Goal: Answer question/provide support: Ask a question

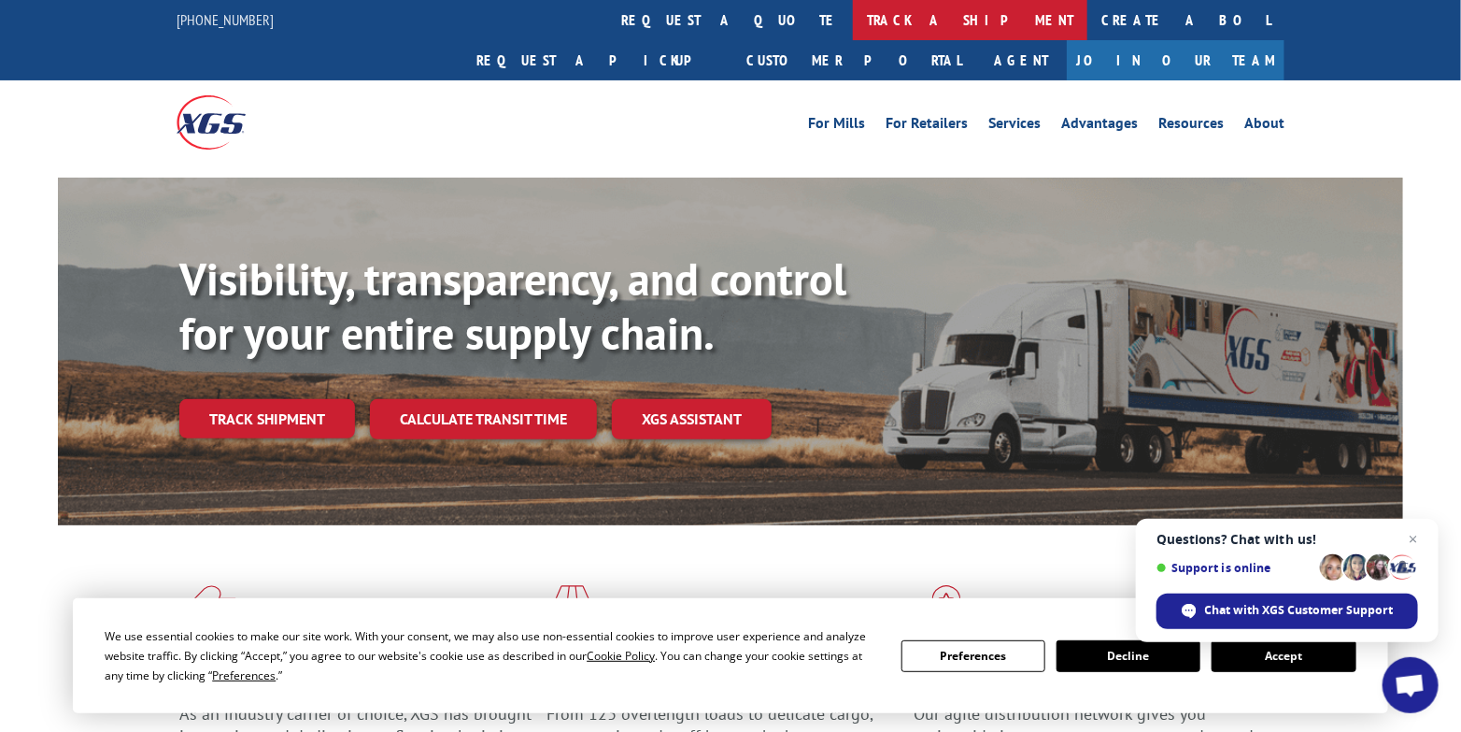
click at [853, 20] on link "track a shipment" at bounding box center [970, 20] width 235 height 40
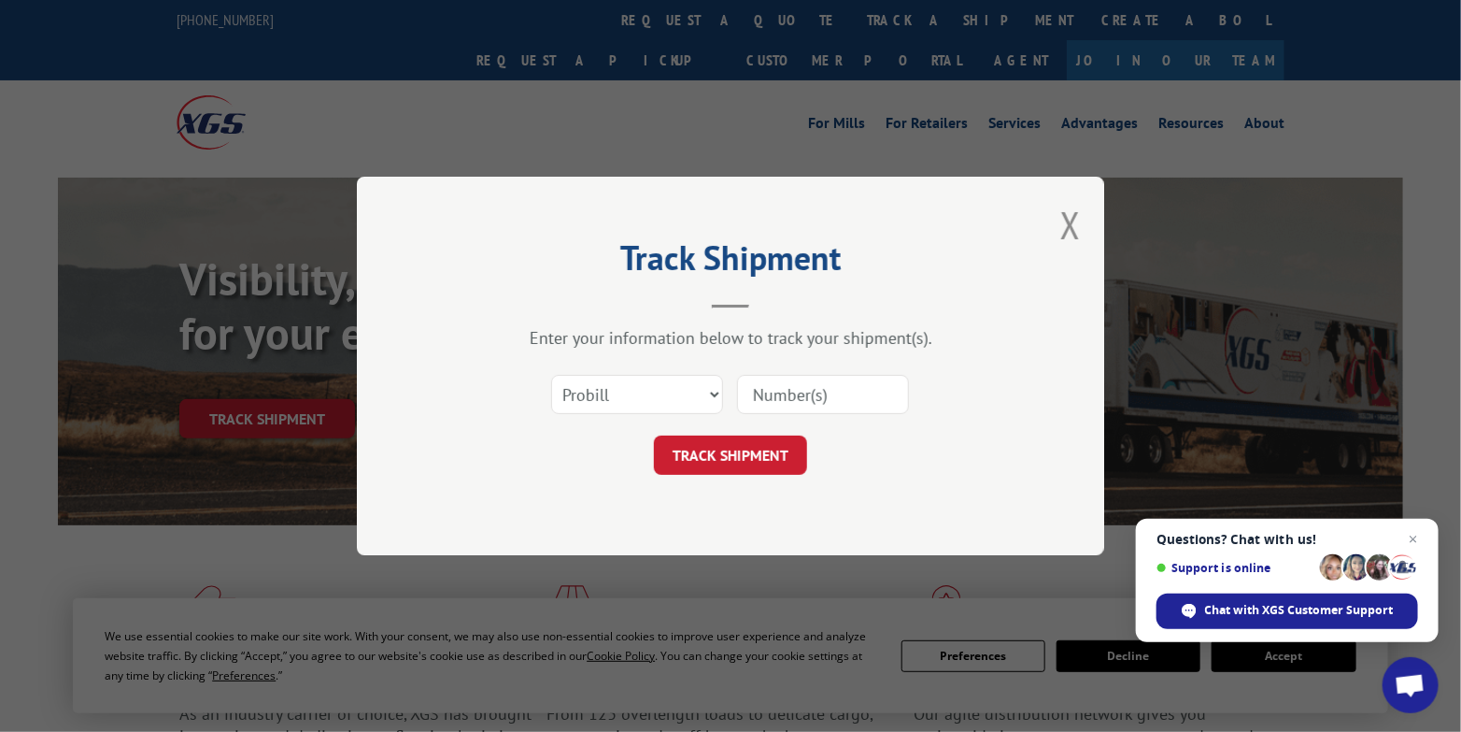
click at [816, 386] on input at bounding box center [823, 394] width 172 height 39
paste input "17595780"
type input "17595780"
click at [704, 456] on button "TRACK SHIPMENT" at bounding box center [730, 454] width 153 height 39
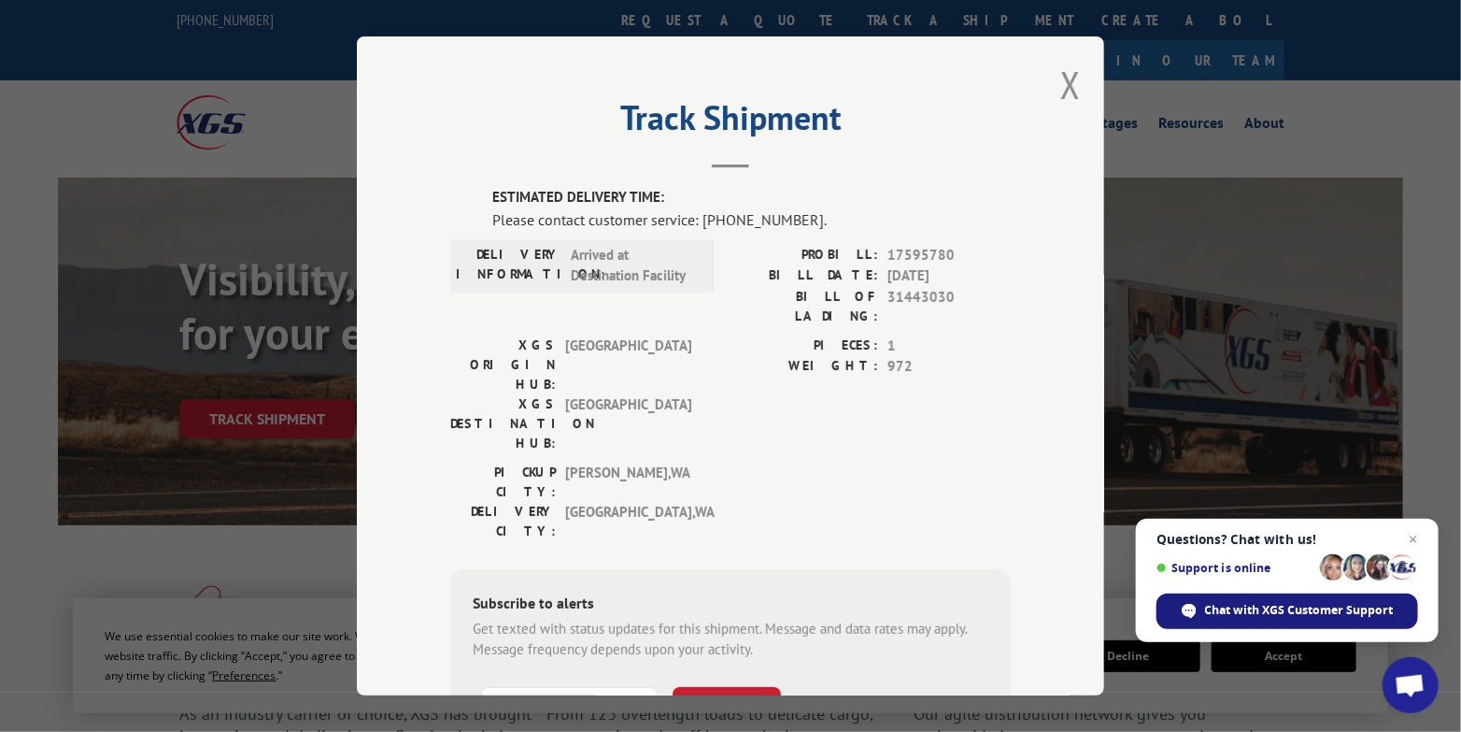
click at [1295, 616] on span "Chat with XGS Customer Support" at bounding box center [1299, 610] width 189 height 17
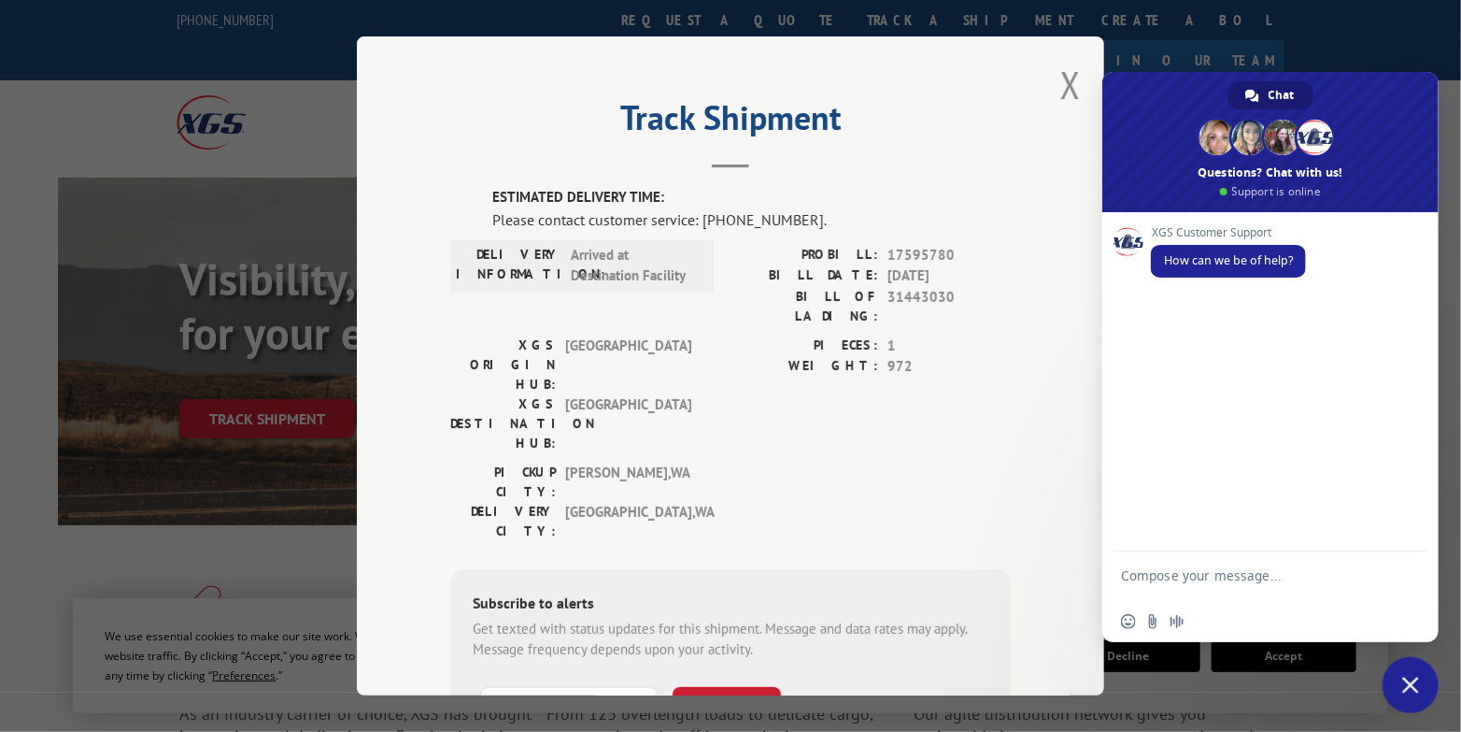
click at [1370, 613] on div "Insert an emoji Send a file Audio message" at bounding box center [1270, 621] width 336 height 41
type input "+1 (___) ___-____"
click at [521, 687] on input at bounding box center [569, 706] width 178 height 39
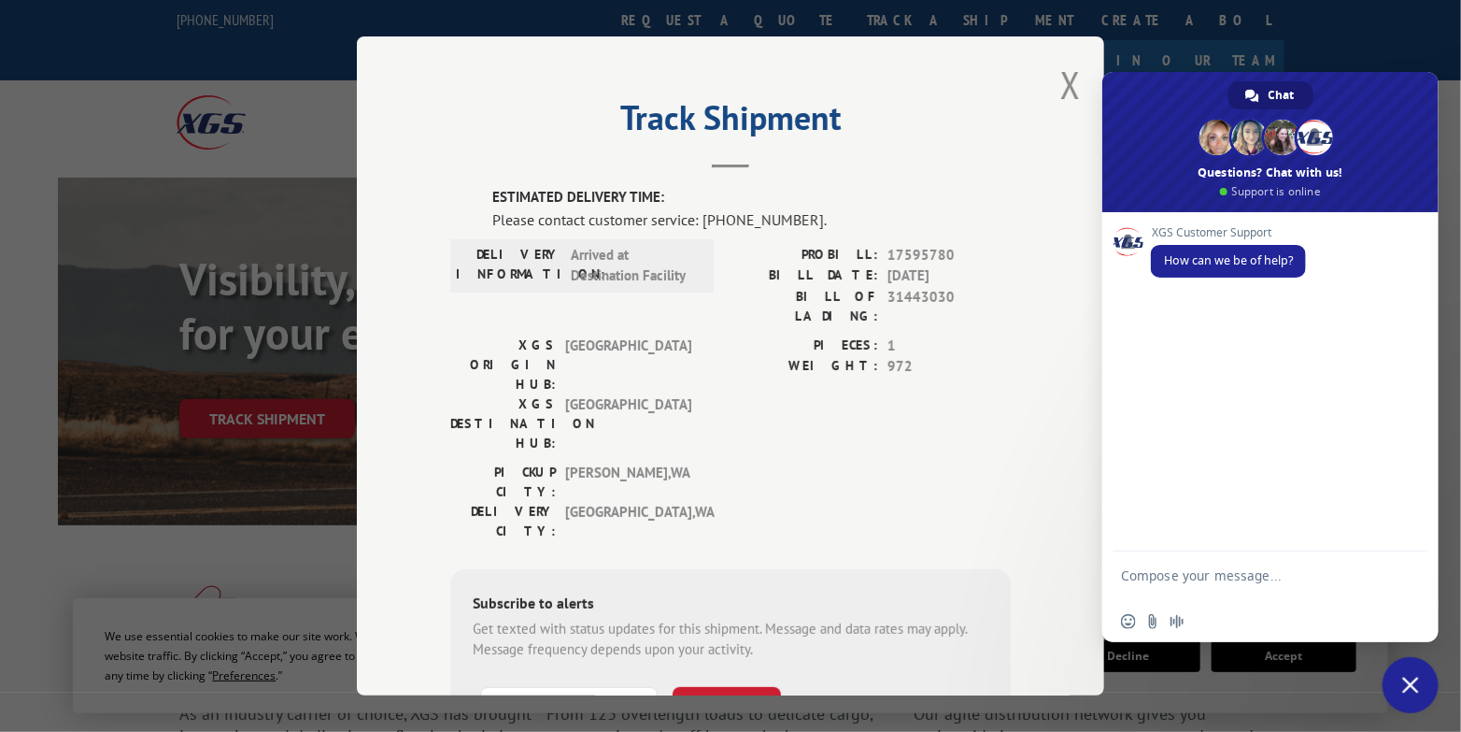
click at [533, 687] on input at bounding box center [569, 706] width 178 height 39
type input "[PHONE_NUMBER]"
click at [730, 687] on button "SUBSCRIBE" at bounding box center [727, 706] width 108 height 39
click at [1181, 567] on textarea "Compose your message..." at bounding box center [1250, 584] width 258 height 34
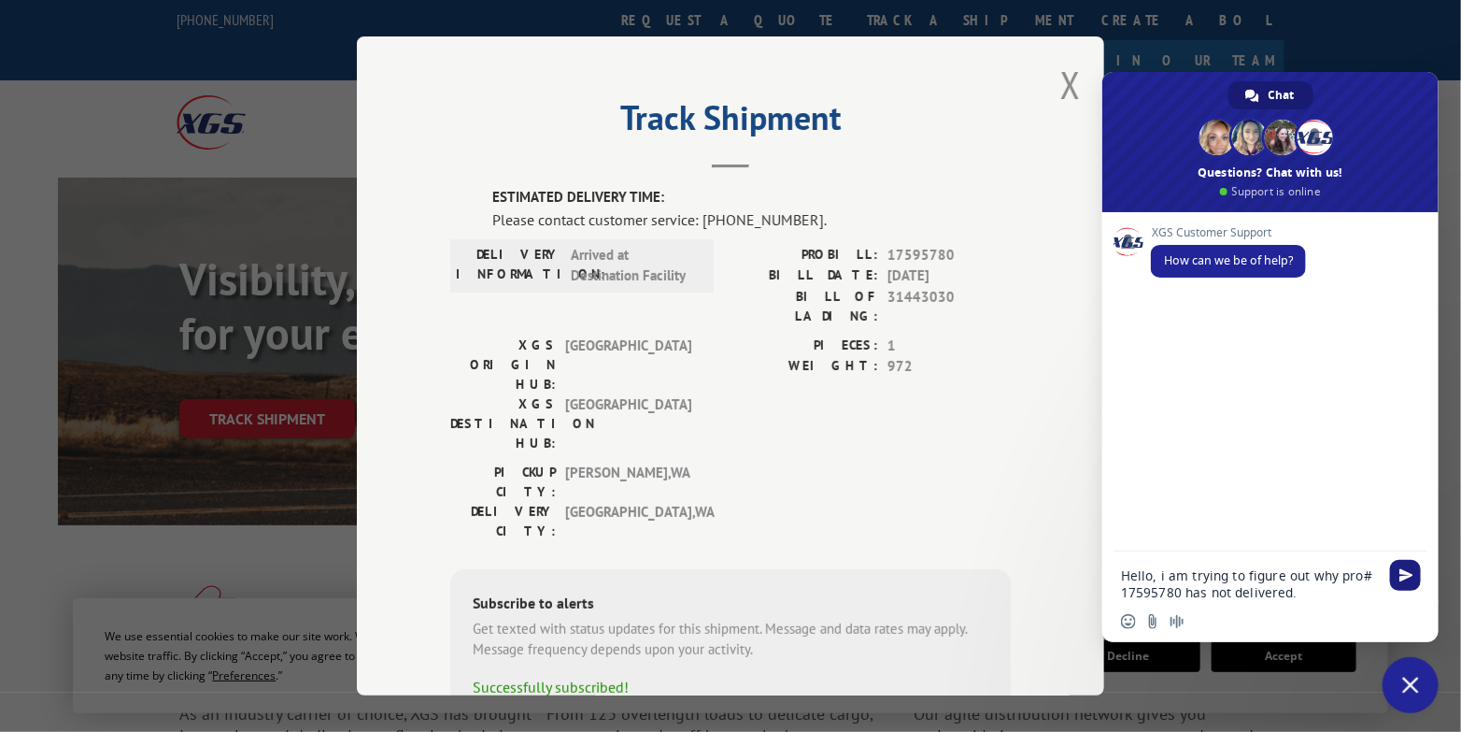
type textarea "Hello, i am trying to figure out why pro# 17595780 has not delivered."
click at [1411, 578] on span "Send" at bounding box center [1407, 575] width 14 height 14
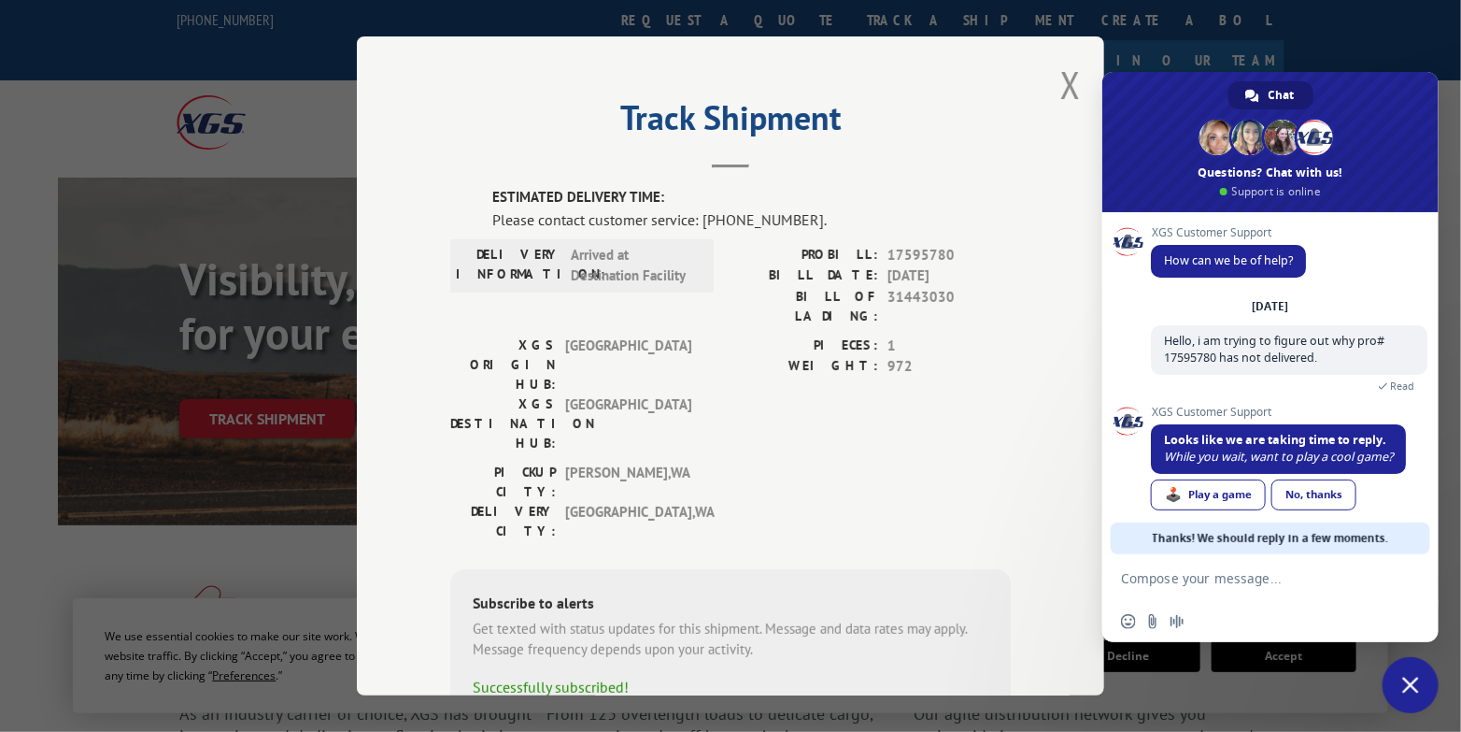
scroll to position [16, 0]
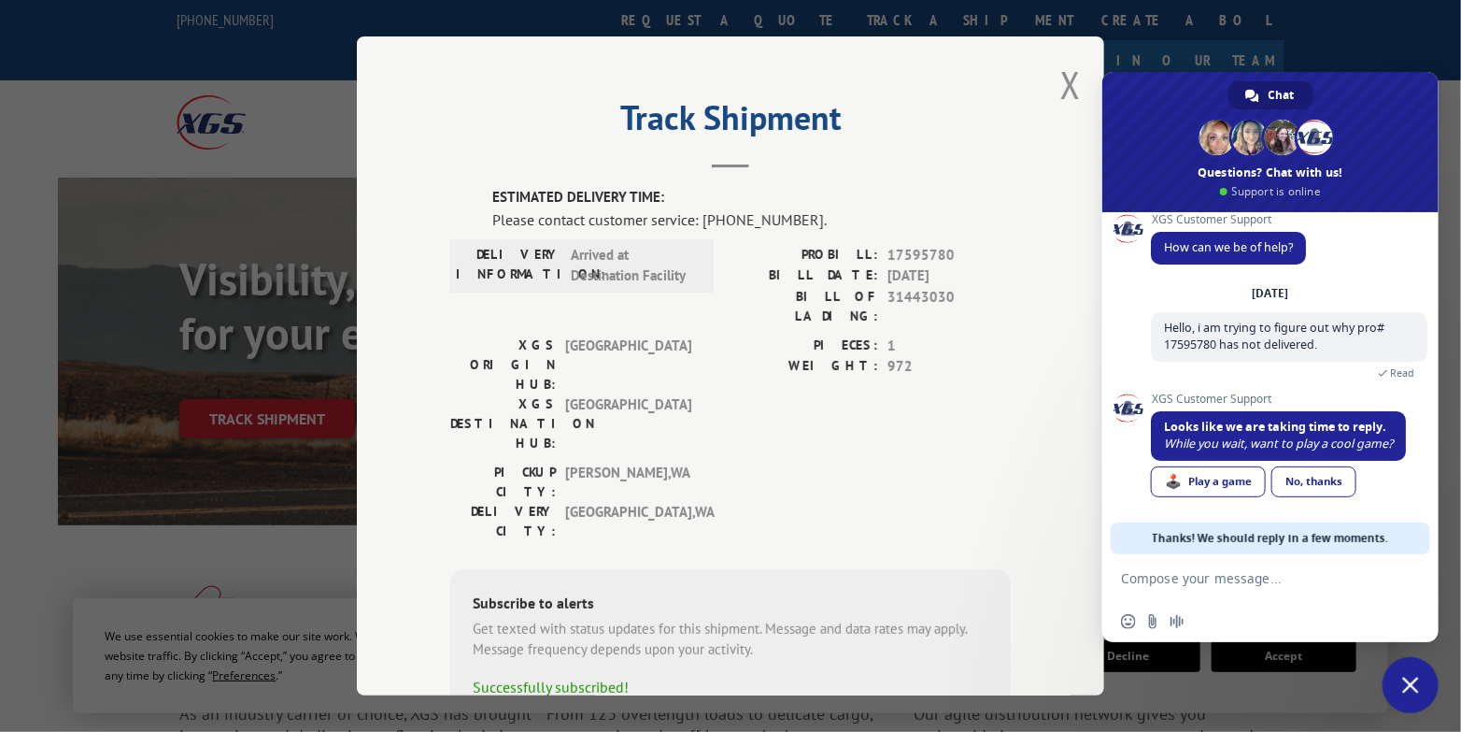
click at [1215, 576] on textarea "Compose your message..." at bounding box center [1250, 578] width 258 height 17
click at [1308, 483] on div "No, thanks" at bounding box center [1314, 481] width 85 height 31
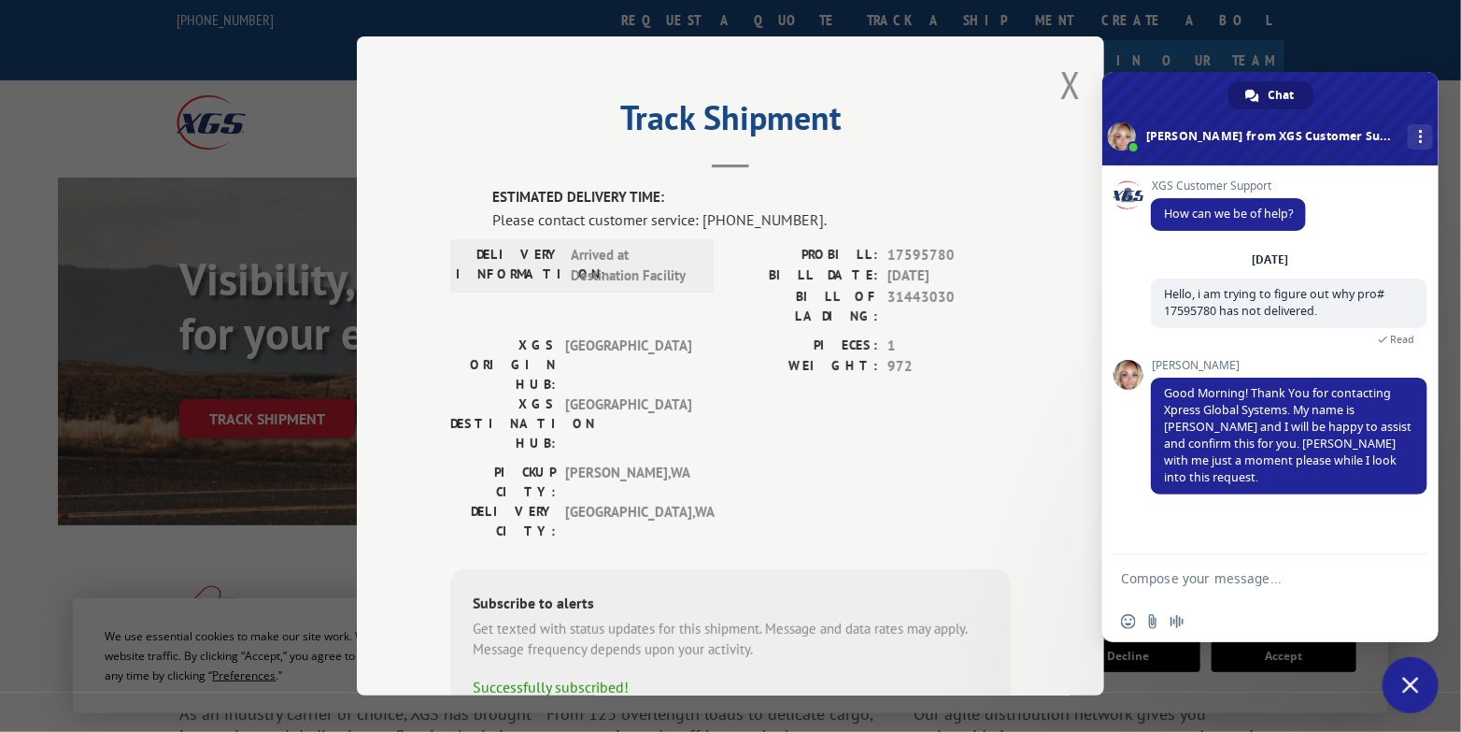
click at [1210, 584] on textarea "Compose your message..." at bounding box center [1250, 578] width 258 height 17
click at [1171, 577] on textarea "Compose your message..." at bounding box center [1250, 578] width 258 height 17
type textarea "great!"
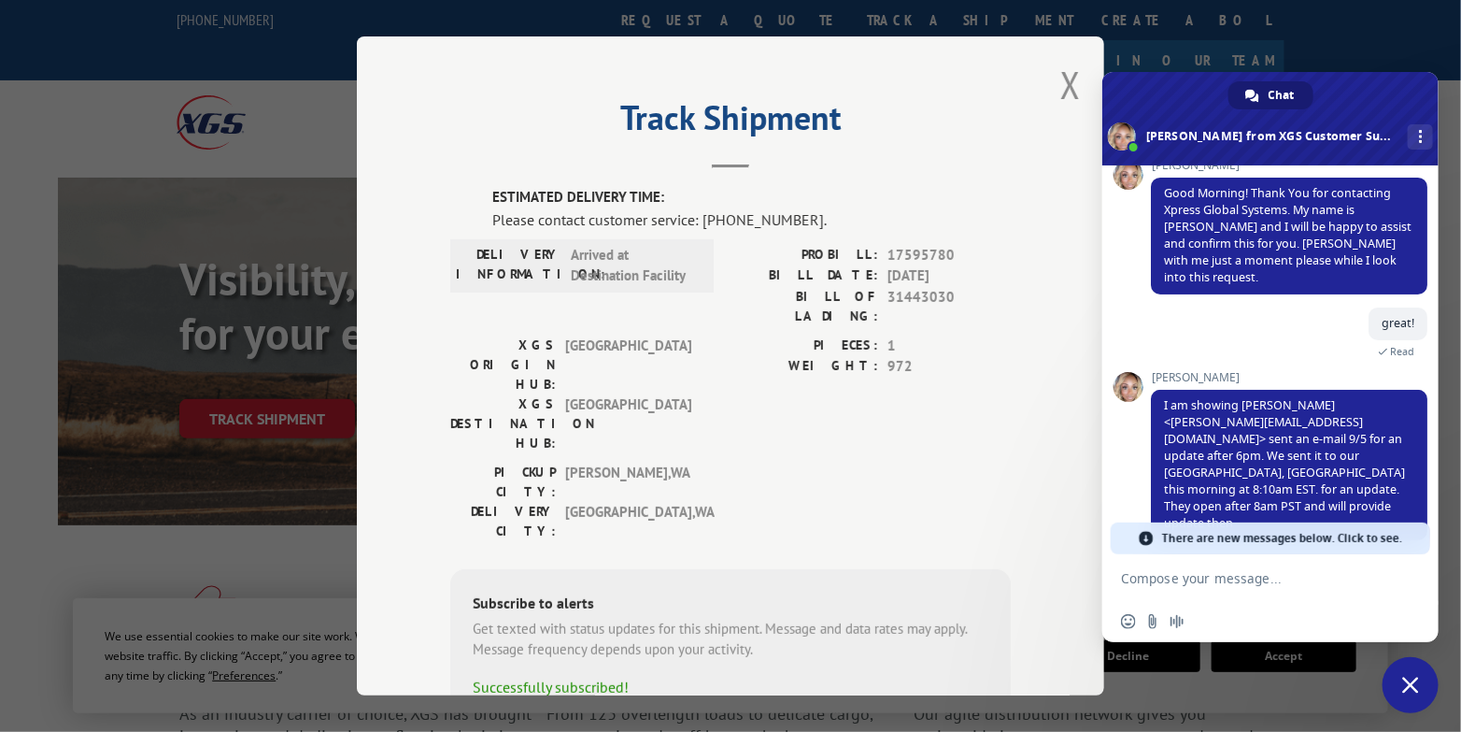
scroll to position [150, 0]
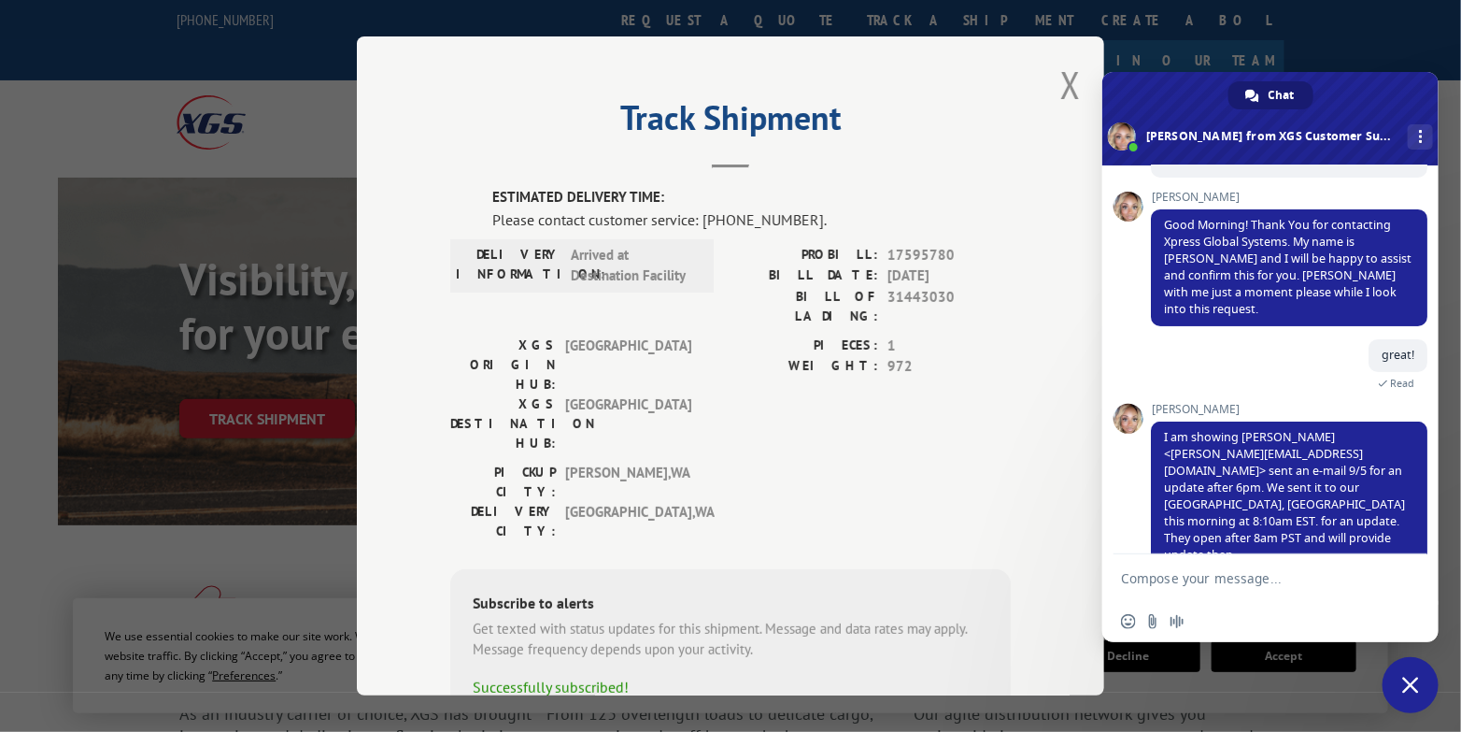
click at [1179, 577] on textarea "Compose your message..." at bounding box center [1250, 578] width 258 height 17
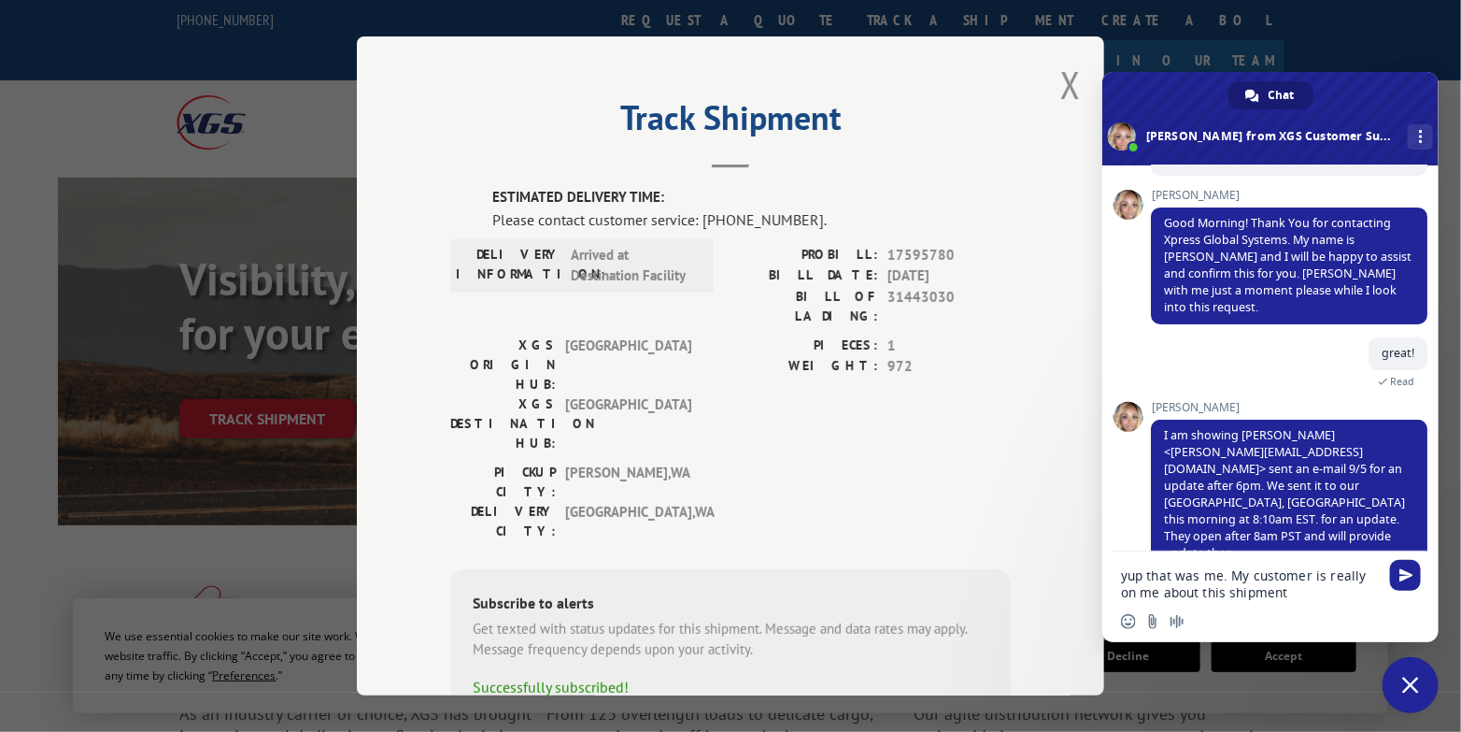
type textarea "yup that was me. My customer is really on me about this shipment."
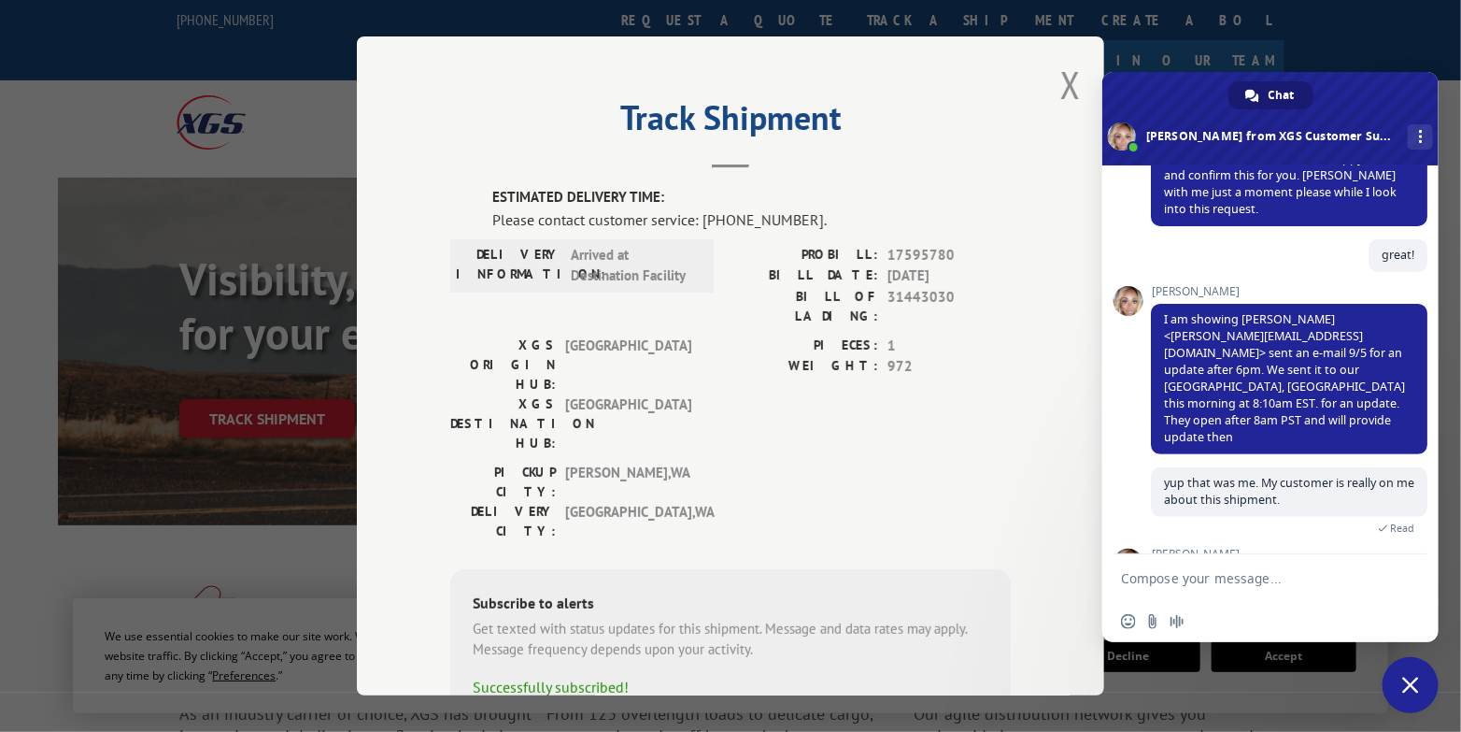
scroll to position [315, 0]
